Goal: Find specific page/section: Find specific page/section

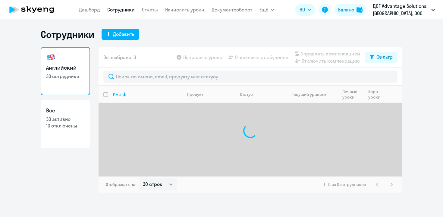
select select "30"
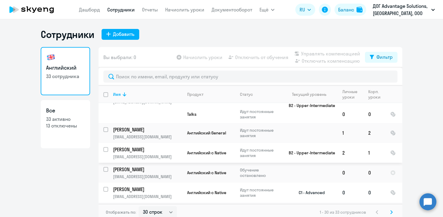
scroll to position [552, 0]
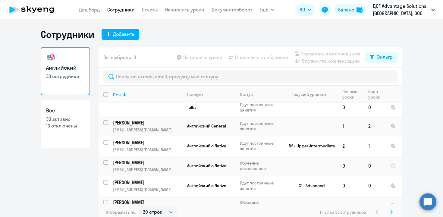
click at [390, 212] on icon at bounding box center [391, 212] width 2 height 4
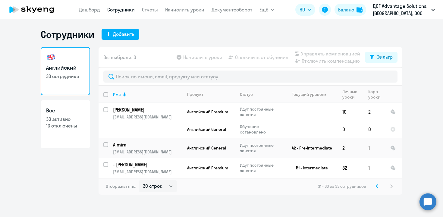
click at [375, 185] on svg-icon at bounding box center [376, 185] width 7 height 7
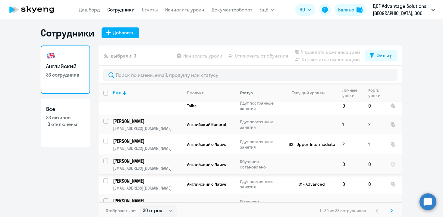
scroll to position [4, 0]
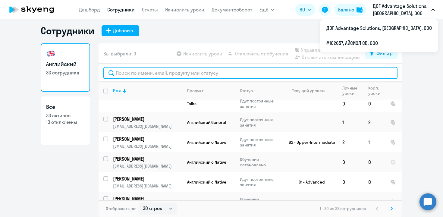
click at [141, 77] on input "text" at bounding box center [250, 73] width 294 height 12
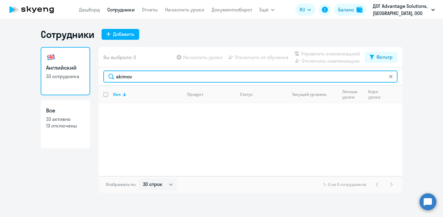
scroll to position [0, 0]
drag, startPoint x: 129, startPoint y: 78, endPoint x: 100, endPoint y: 73, distance: 29.6
click at [102, 74] on div "akimov" at bounding box center [250, 76] width 304 height 18
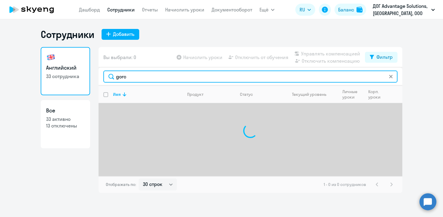
type input "gorc"
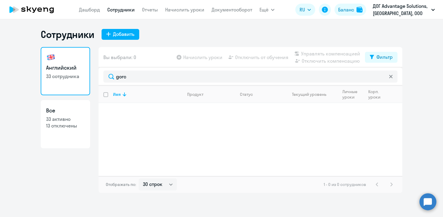
click at [391, 78] on icon at bounding box center [391, 77] width 4 height 4
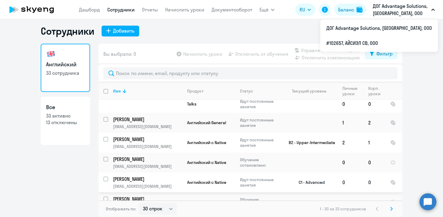
scroll to position [4, 0]
click at [390, 207] on svg-icon at bounding box center [391, 208] width 7 height 7
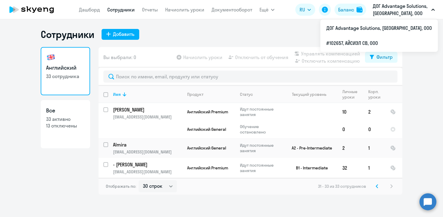
scroll to position [0, 0]
click at [376, 186] on icon at bounding box center [377, 185] width 2 height 3
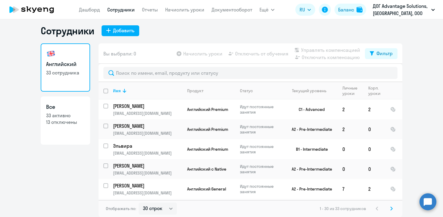
click at [388, 208] on svg-icon at bounding box center [391, 208] width 7 height 7
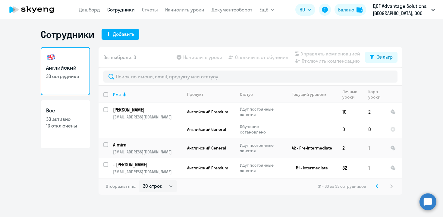
click at [377, 185] on icon at bounding box center [377, 186] width 2 height 4
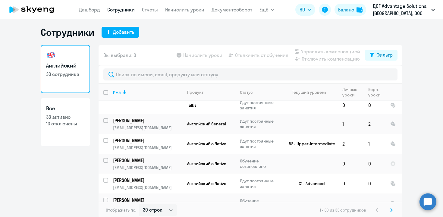
scroll to position [4, 0]
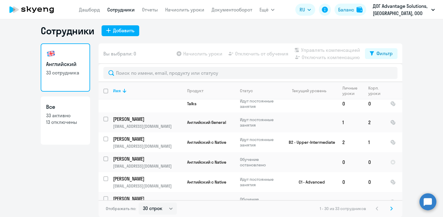
click at [390, 208] on icon at bounding box center [391, 208] width 2 height 4
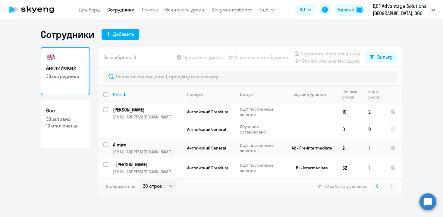
scroll to position [0, 0]
click at [379, 185] on svg-icon at bounding box center [376, 185] width 7 height 7
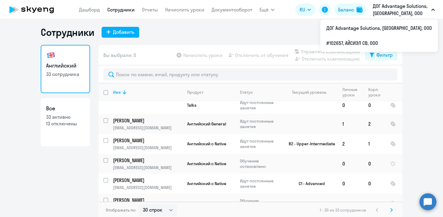
scroll to position [4, 0]
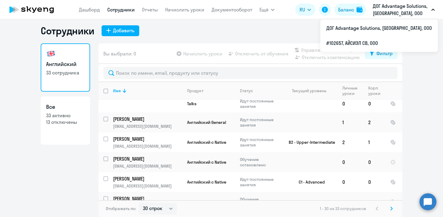
click at [390, 208] on icon at bounding box center [391, 208] width 2 height 4
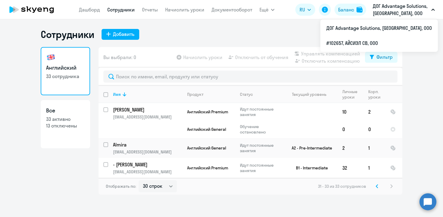
scroll to position [0, 0]
click at [376, 186] on icon at bounding box center [377, 186] width 2 height 4
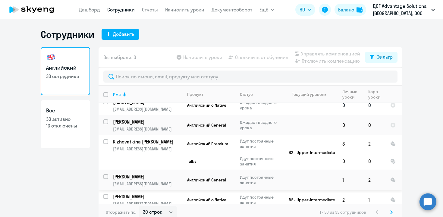
scroll to position [499, 0]
